Goal: Transaction & Acquisition: Purchase product/service

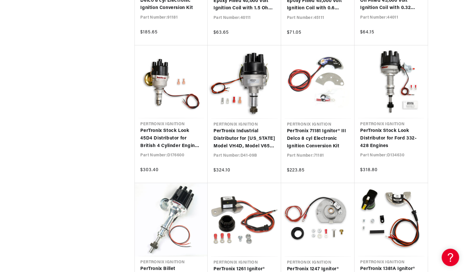
scroll to position [1220, 0]
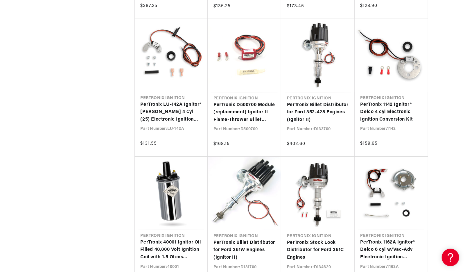
scroll to position [1540, 0]
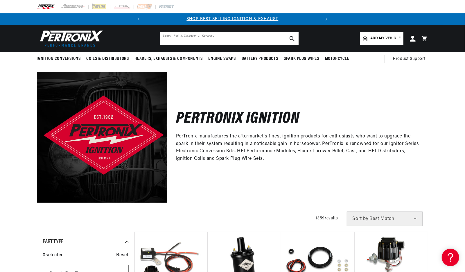
click at [180, 38] on input "text" at bounding box center [229, 38] width 138 height 13
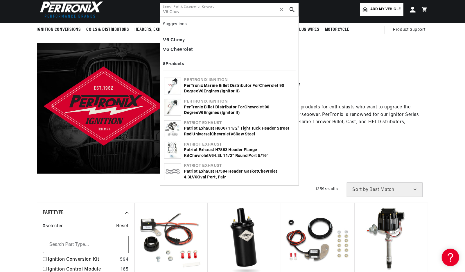
type input "V6 Chev"
click at [207, 106] on div "PerTronix Billet Distributor for Chev rolet 90 Degree V6 Engines (Ignitor II)" at bounding box center [239, 110] width 111 height 11
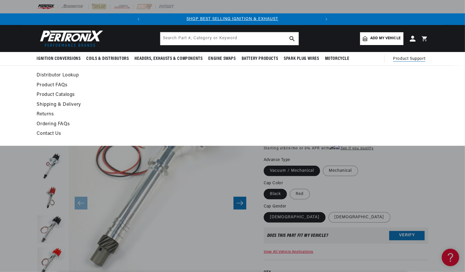
click at [408, 58] on span "Product Support" at bounding box center [409, 59] width 32 height 6
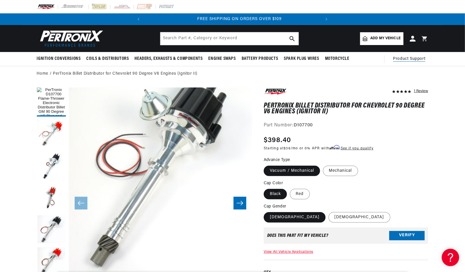
scroll to position [0, 176]
click at [409, 58] on span "Product Support" at bounding box center [409, 59] width 32 height 6
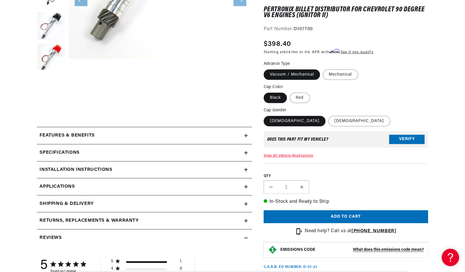
click at [65, 184] on span "Applications" at bounding box center [57, 187] width 35 height 8
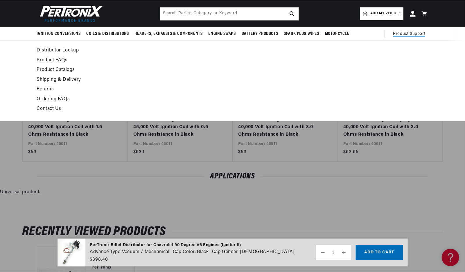
click at [410, 33] on span "Product Support" at bounding box center [409, 34] width 32 height 6
click at [400, 30] on summary "Product Support" at bounding box center [410, 34] width 35 height 14
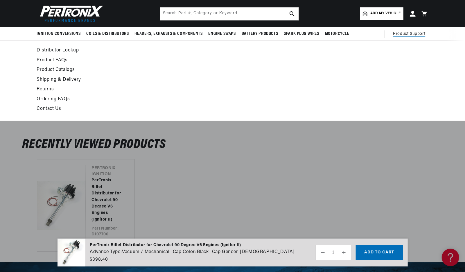
scroll to position [0, 176]
click at [49, 107] on link "Contact Us" at bounding box center [180, 109] width 286 height 8
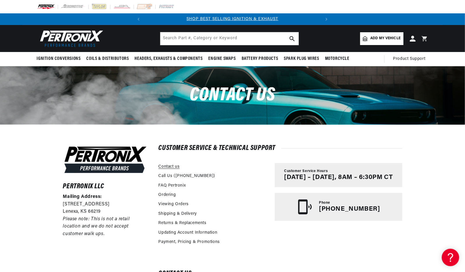
click at [171, 166] on link "Contact us" at bounding box center [169, 167] width 21 height 6
click at [173, 184] on link "FAQ Pertronix" at bounding box center [172, 185] width 27 height 6
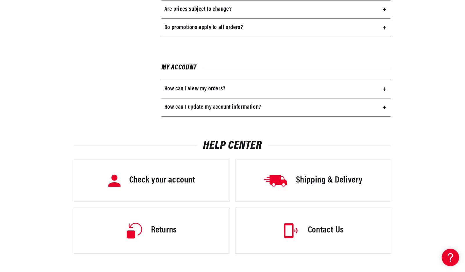
click at [310, 225] on h3 "Contact Us" at bounding box center [326, 231] width 36 height 12
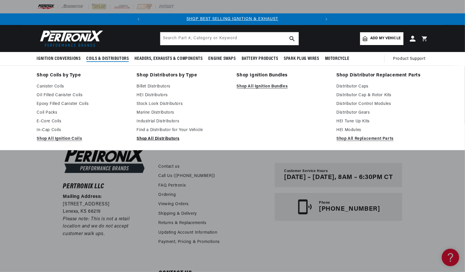
click at [155, 137] on link "Shop All Distributors" at bounding box center [183, 138] width 92 height 7
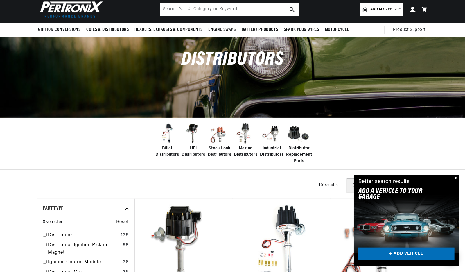
scroll to position [58, 0]
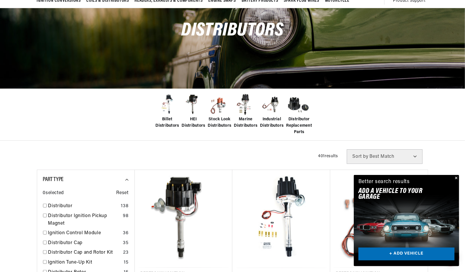
click at [299, 125] on span "Distributor Replacement Parts" at bounding box center [299, 125] width 26 height 19
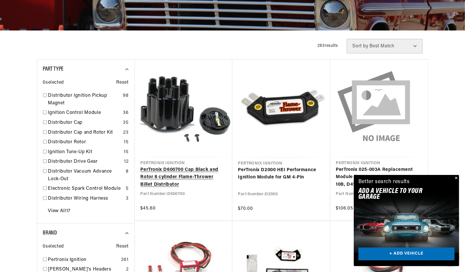
scroll to position [0, 176]
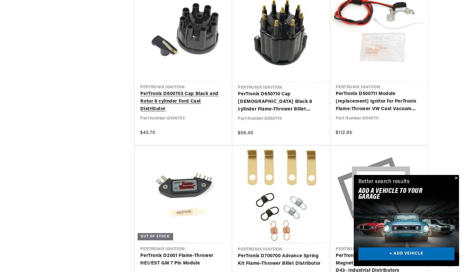
scroll to position [0, 14]
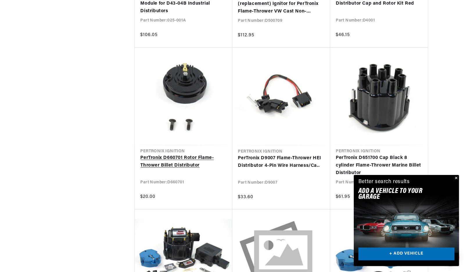
scroll to position [1830, 0]
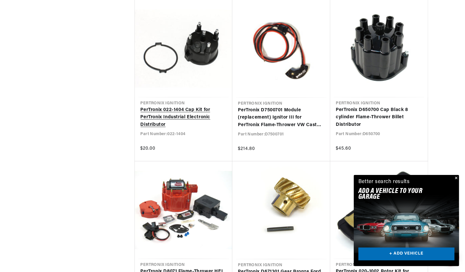
scroll to position [0, 176]
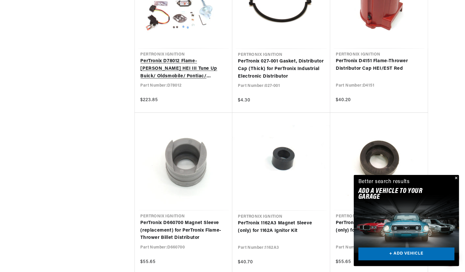
scroll to position [7029, 0]
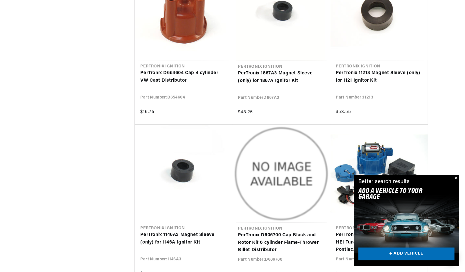
scroll to position [0, 26]
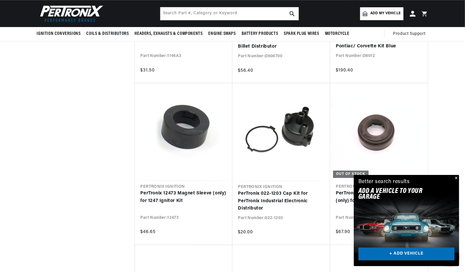
scroll to position [0, 33]
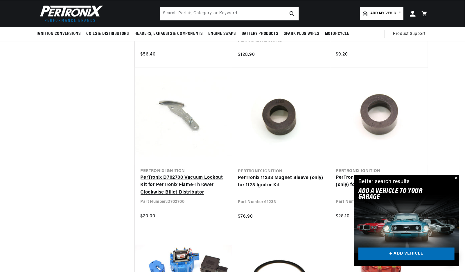
click at [180, 176] on link "PerTronix D702700 Vacuum Lockout Kit for PerTronix Flame-Thrower Clockwise Bill…" at bounding box center [184, 185] width 86 height 22
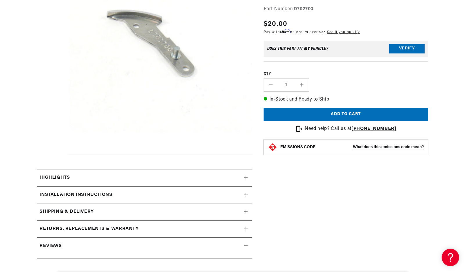
scroll to position [145, 0]
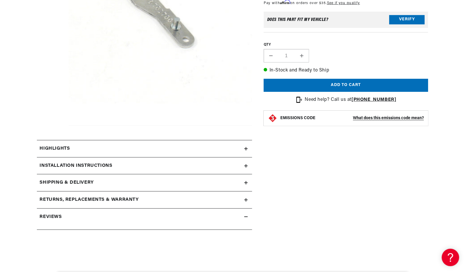
click at [157, 148] on div "Highlights" at bounding box center [140, 149] width 207 height 8
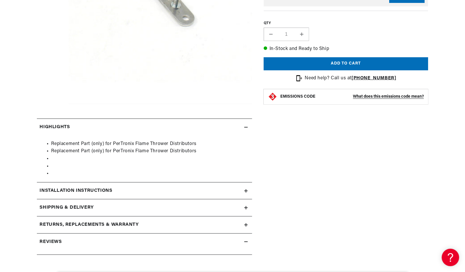
scroll to position [174, 0]
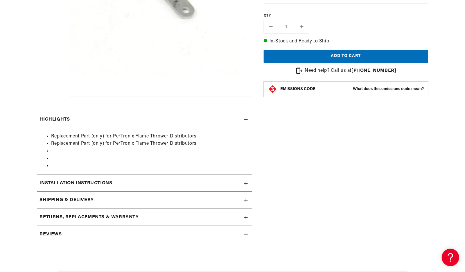
click at [153, 176] on summary "Installation instructions" at bounding box center [144, 183] width 215 height 17
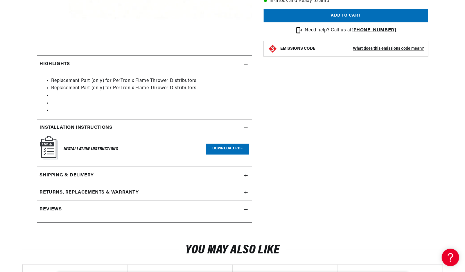
scroll to position [232, 0]
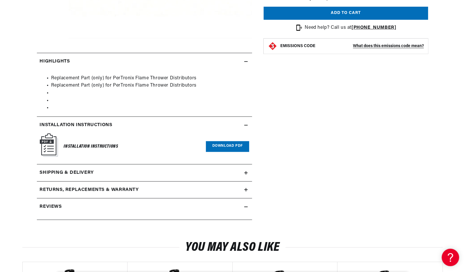
click at [290, 112] on div "PerTronix D702700 Vacuum Lockout Kit for PerTronix Flame-Thrower Clockwise Bill…" at bounding box center [340, 40] width 176 height 371
click at [289, 112] on div "PerTronix D702700 Vacuum Lockout Kit for PerTronix Flame-Thrower Clockwise Bill…" at bounding box center [340, 40] width 176 height 371
click at [230, 146] on link "Download PDF" at bounding box center [227, 146] width 43 height 11
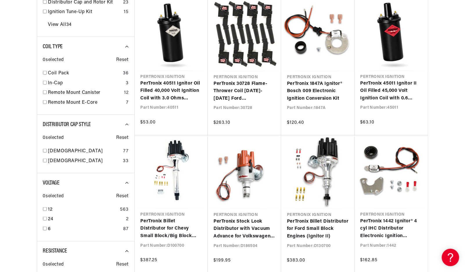
scroll to position [378, 0]
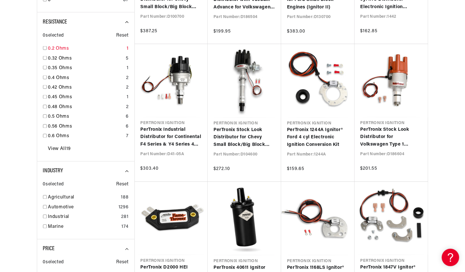
scroll to position [0, 176]
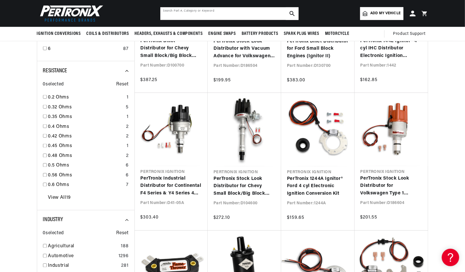
click at [173, 14] on input "text" at bounding box center [229, 13] width 138 height 13
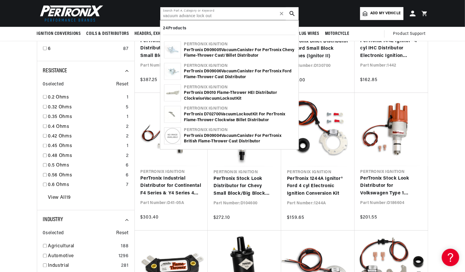
type input "vacuum advance lock out"
click at [227, 113] on b "Vacuum" at bounding box center [229, 114] width 16 height 4
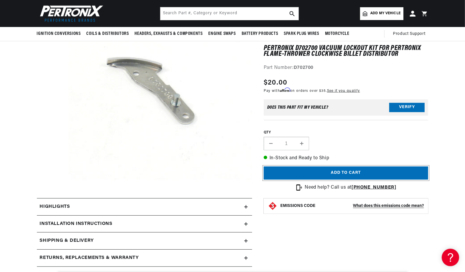
click at [363, 172] on button "Add to cart" at bounding box center [346, 172] width 165 height 13
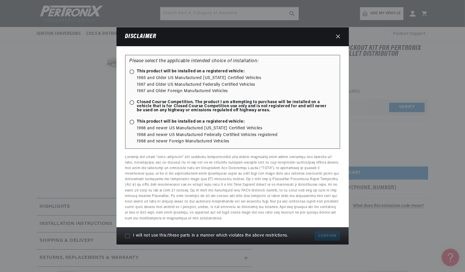
click at [130, 70] on span at bounding box center [132, 71] width 5 height 5
click at [131, 70] on input "This product will be installed on a registered vehicle:" at bounding box center [133, 72] width 4 height 4
radio input "true"
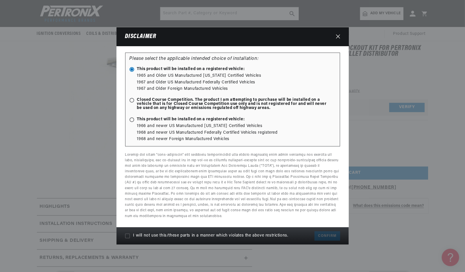
scroll to position [0, 176]
click at [129, 236] on icon at bounding box center [127, 236] width 5 height 5
click at [129, 236] on input "I will not use this/these parts in a manner which violates the above restrictio…" at bounding box center [127, 236] width 5 height 5
checkbox input "true"
click at [328, 234] on button "Confirm" at bounding box center [327, 235] width 25 height 9
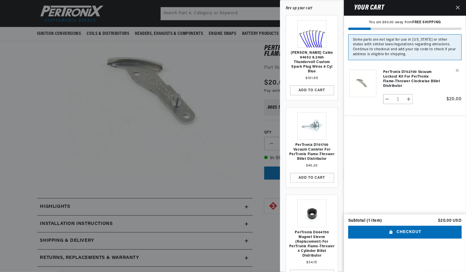
scroll to position [0, 135]
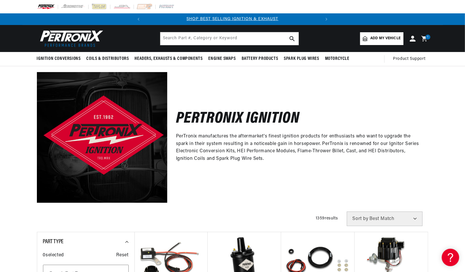
click at [429, 37] on span "1" at bounding box center [427, 37] width 1 height 5
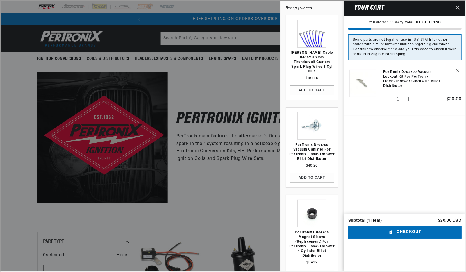
scroll to position [0, 176]
